Goal: Task Accomplishment & Management: Complete application form

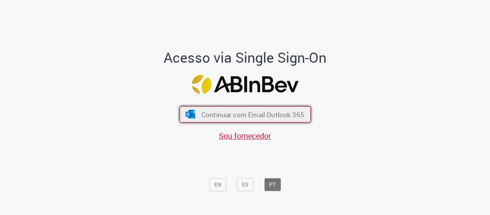
click at [224, 116] on span "Continuar com Email Outlook 365" at bounding box center [252, 114] width 103 height 9
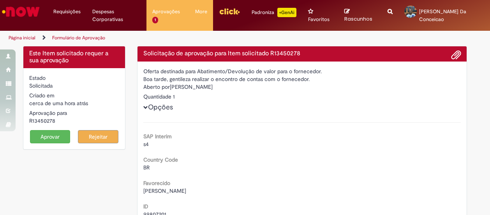
click at [48, 134] on button "Aprovar" at bounding box center [50, 136] width 41 height 13
